Goal: Navigation & Orientation: Find specific page/section

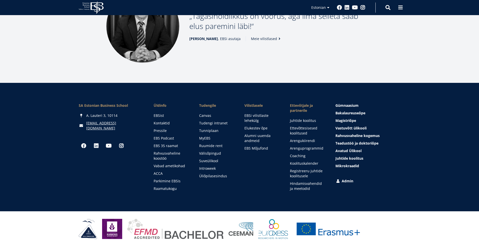
scroll to position [683, 0]
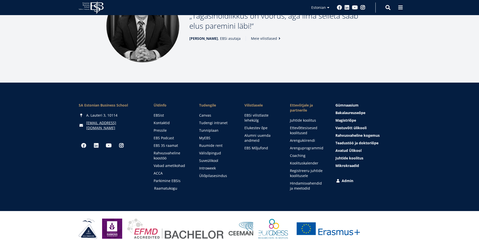
click at [162, 186] on link "Raamatukogu" at bounding box center [171, 188] width 35 height 5
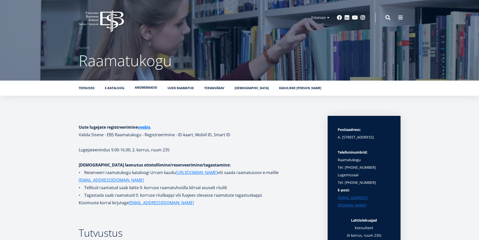
click at [150, 88] on link "Andmebaasid" at bounding box center [146, 87] width 22 height 5
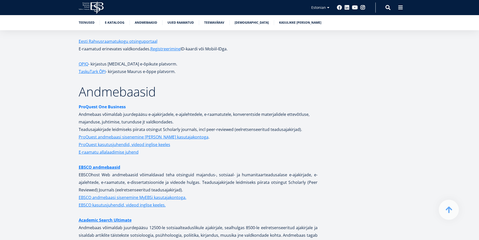
click at [110, 104] on strong "ProQuest One Business" at bounding box center [102, 107] width 47 height 6
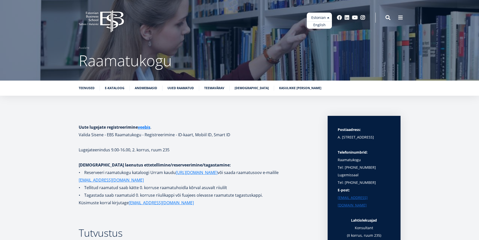
click at [325, 16] on ul "Estonian English" at bounding box center [319, 21] width 25 height 16
click at [322, 24] on link "English" at bounding box center [319, 24] width 25 height 7
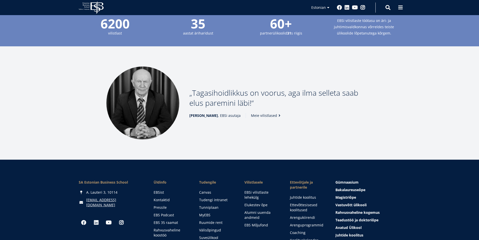
scroll to position [683, 0]
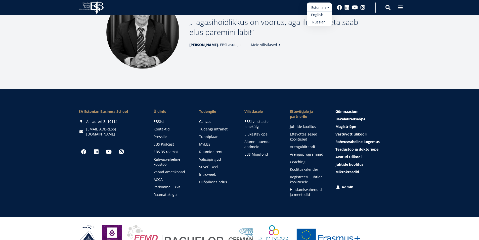
click at [317, 16] on link "English" at bounding box center [319, 14] width 25 height 7
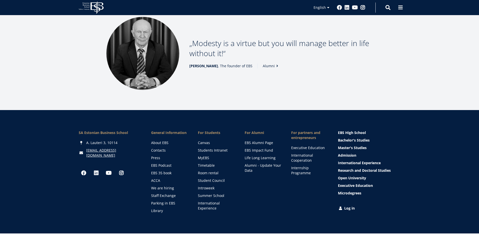
scroll to position [679, 0]
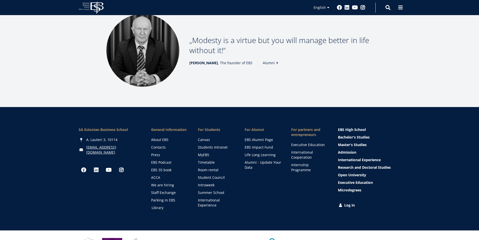
click at [161, 205] on link "Library" at bounding box center [170, 207] width 37 height 5
